Goal: Task Accomplishment & Management: Use online tool/utility

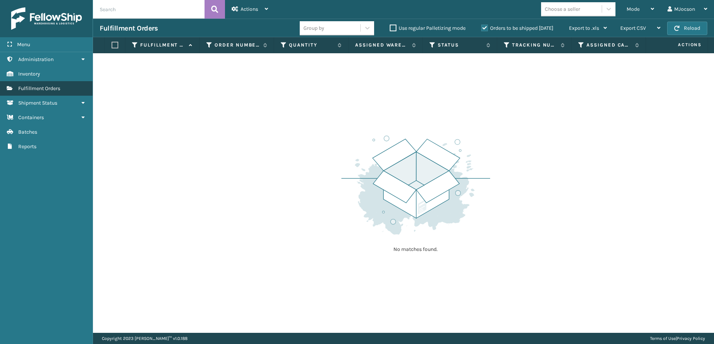
click at [37, 89] on span "Fulfillment Orders" at bounding box center [39, 88] width 42 height 6
click at [45, 136] on link "Batches" at bounding box center [46, 132] width 93 height 15
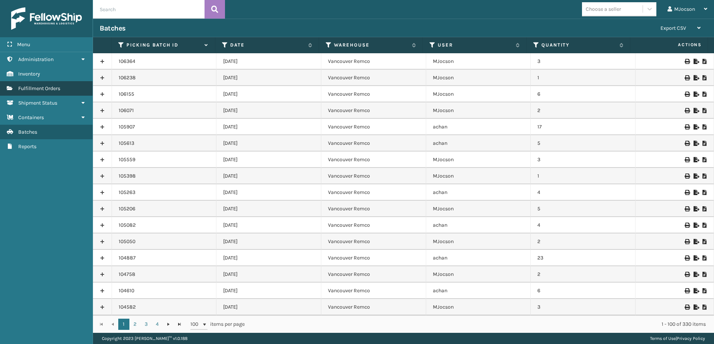
click at [52, 91] on span "Fulfillment Orders" at bounding box center [39, 88] width 42 height 6
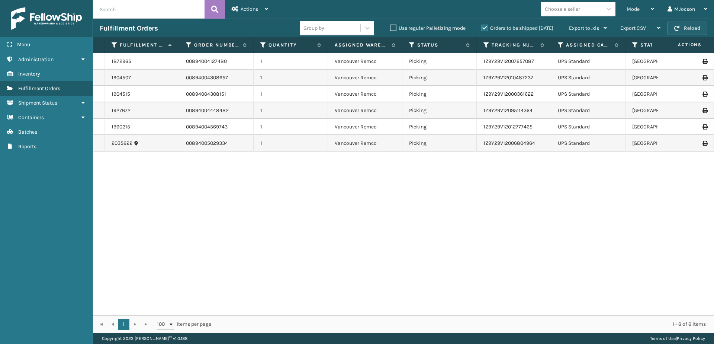
click at [684, 30] on button "Reload" at bounding box center [687, 28] width 40 height 13
click at [684, 28] on button "Reload" at bounding box center [687, 28] width 40 height 13
drag, startPoint x: 688, startPoint y: 29, endPoint x: 692, endPoint y: 32, distance: 5.1
click at [692, 32] on button "Reload" at bounding box center [687, 28] width 40 height 13
click at [689, 28] on button "Reload" at bounding box center [687, 28] width 40 height 13
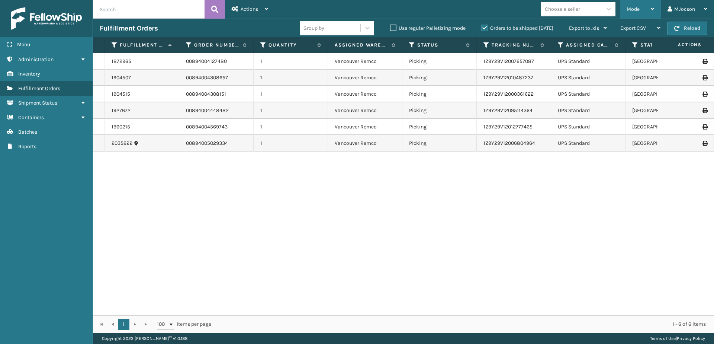
click at [634, 11] on span "Mode" at bounding box center [633, 9] width 13 height 6
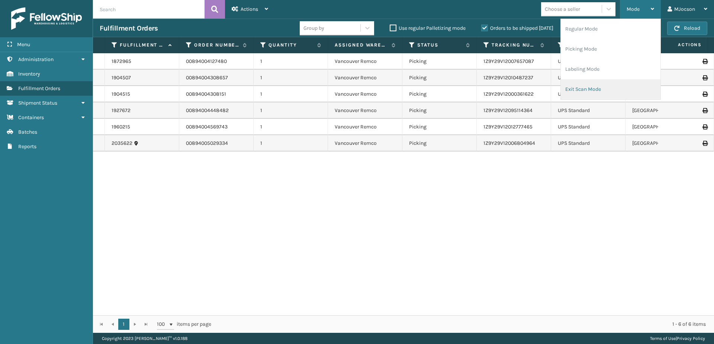
click at [600, 89] on li "Exit Scan Mode" at bounding box center [611, 89] width 100 height 20
